Goal: Information Seeking & Learning: Learn about a topic

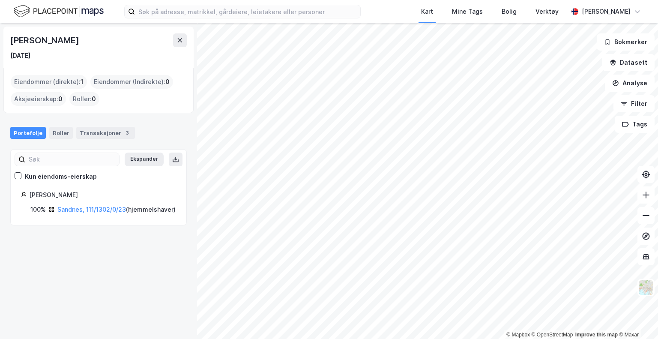
click at [61, 8] on img at bounding box center [59, 11] width 90 height 15
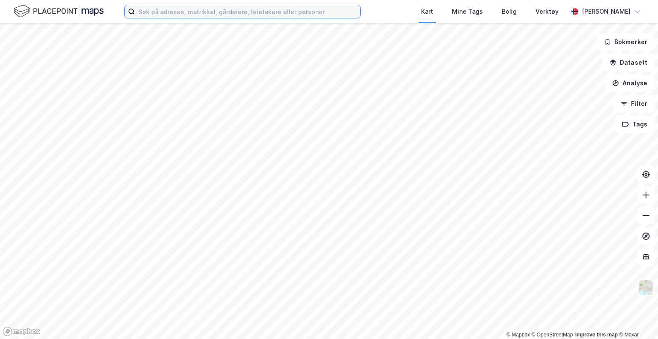
click at [171, 16] on input at bounding box center [247, 11] width 225 height 13
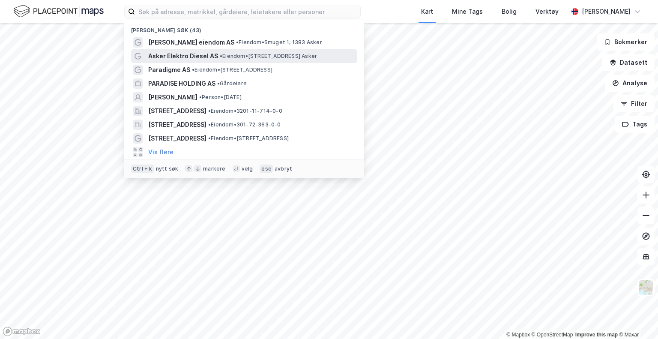
click at [250, 58] on span "• Eiendom • [STREET_ADDRESS] Asker" at bounding box center [268, 56] width 97 height 7
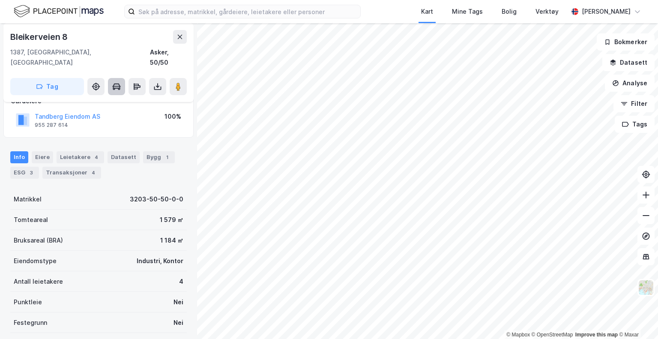
scroll to position [68, 0]
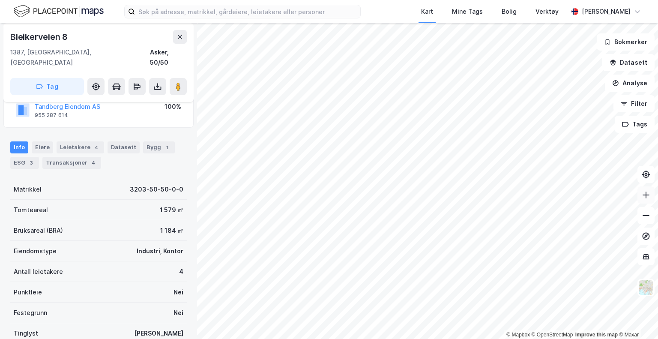
click at [640, 200] on button at bounding box center [645, 194] width 17 height 17
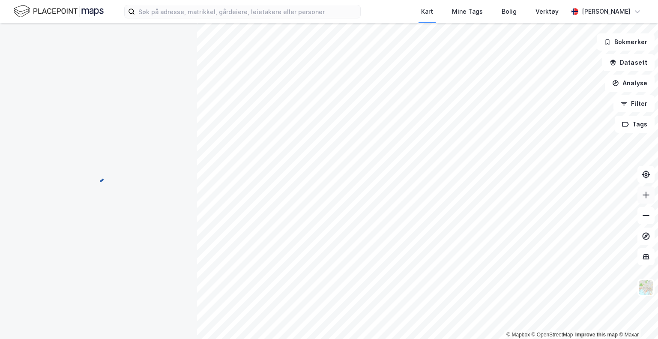
scroll to position [45, 0]
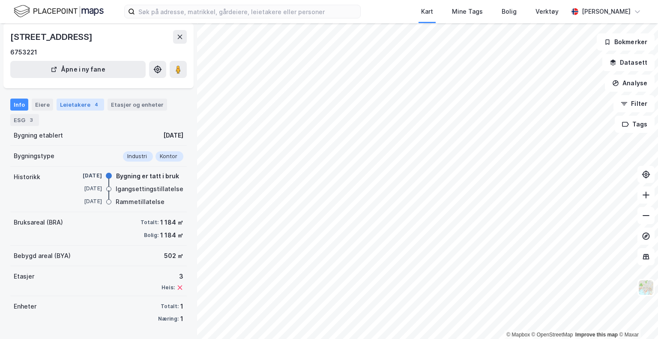
click at [86, 104] on div "Leietakere 4" at bounding box center [81, 104] width 48 height 12
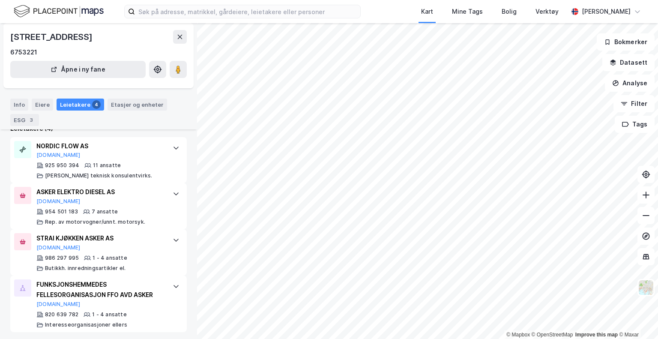
scroll to position [191, 0]
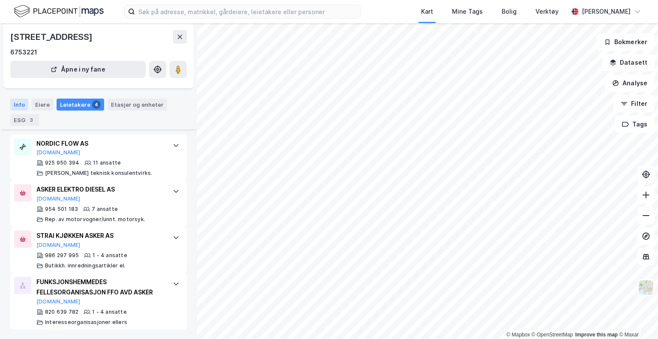
click at [20, 103] on div "Info" at bounding box center [19, 104] width 18 height 12
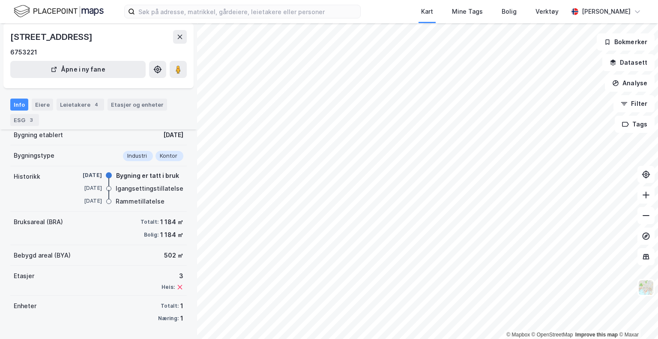
scroll to position [45, 0]
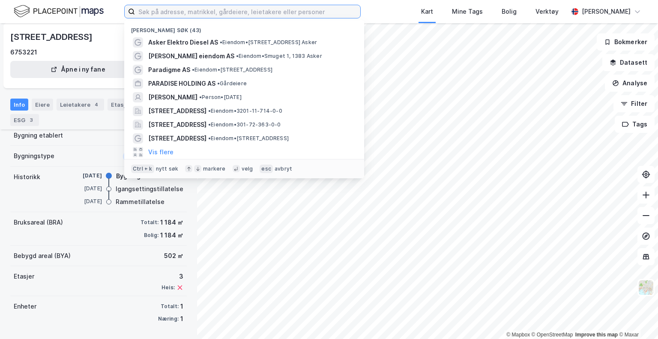
click at [199, 11] on input at bounding box center [247, 11] width 225 height 13
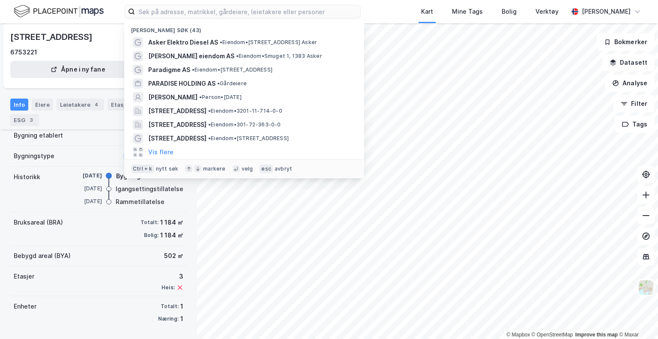
click at [390, 18] on div "[PERSON_NAME] søk (43) Asker Elektro Diesel AS • Eiendom • [STREET_ADDRESS], 13…" at bounding box center [329, 11] width 658 height 23
